Goal: Task Accomplishment & Management: Complete application form

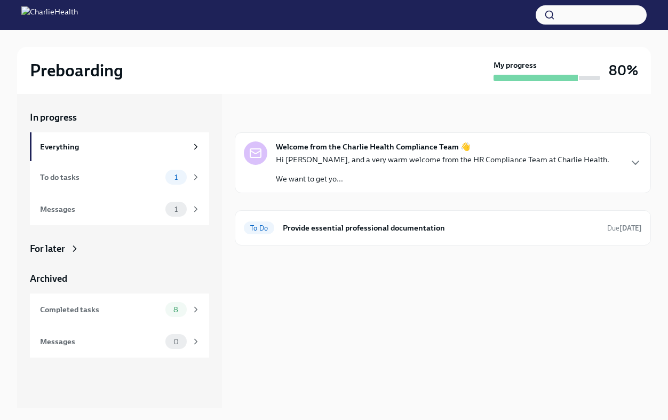
scroll to position [18, 0]
click at [358, 226] on h6 "Provide essential professional documentation" at bounding box center [441, 228] width 316 height 12
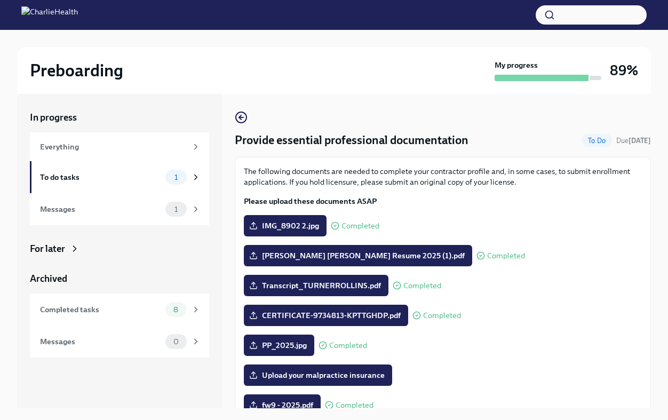
scroll to position [124, 0]
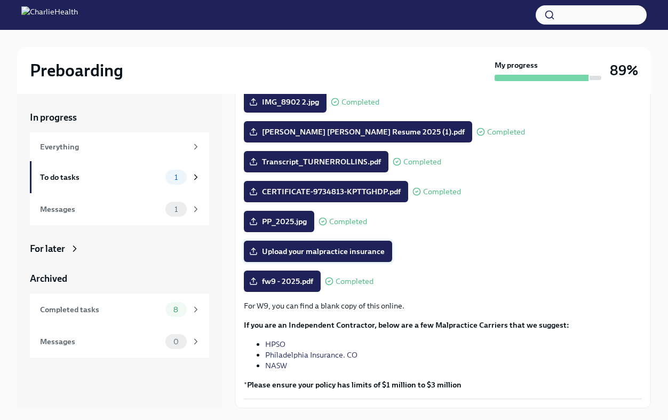
click at [289, 254] on span "Upload your malpractice insurance" at bounding box center [317, 251] width 133 height 11
click at [0, 0] on input "Upload your malpractice insurance" at bounding box center [0, 0] width 0 height 0
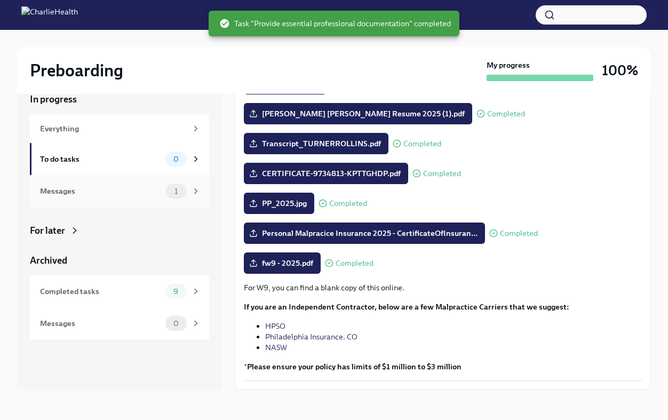
click at [93, 192] on div "Messages" at bounding box center [100, 191] width 121 height 12
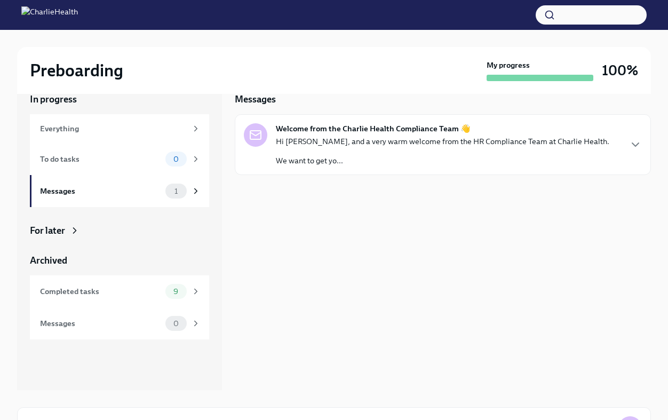
click at [69, 231] on icon at bounding box center [74, 230] width 11 height 11
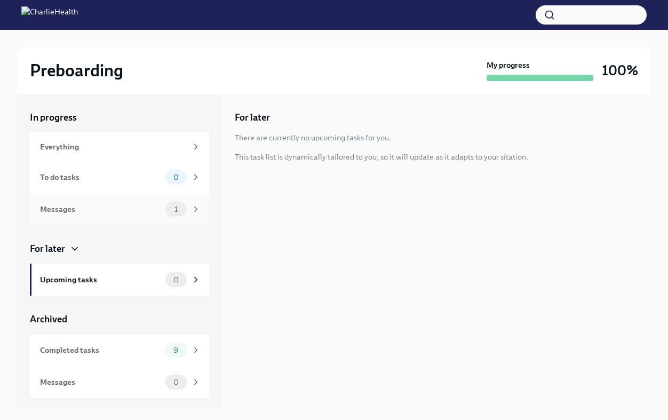
click at [126, 215] on div "Messages 1" at bounding box center [120, 209] width 161 height 15
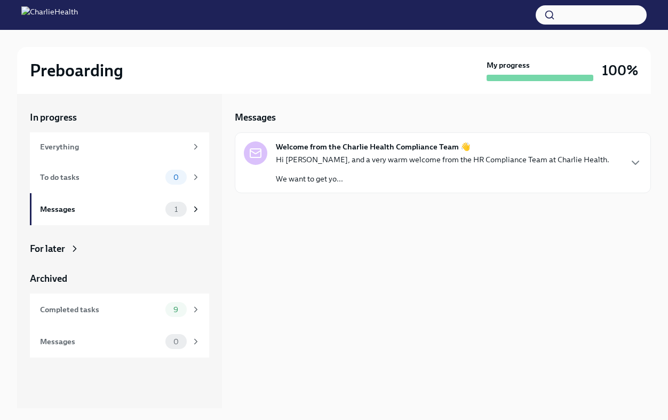
click at [448, 159] on p "Hi [PERSON_NAME], and a very warm welcome from the HR Compliance Team at Charli…" at bounding box center [443, 159] width 334 height 11
